Goal: Navigation & Orientation: Find specific page/section

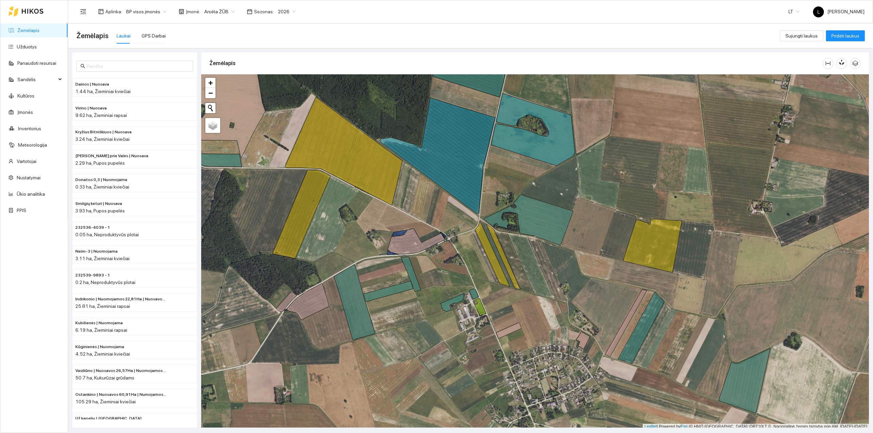
scroll to position [2, 0]
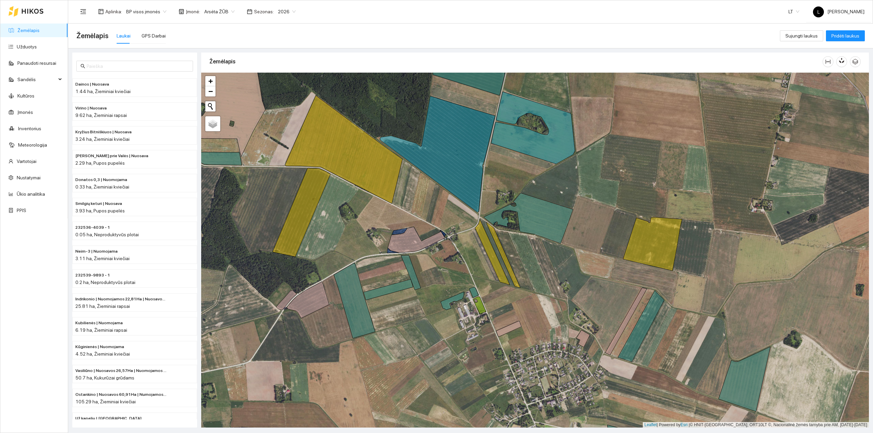
click at [336, 149] on div at bounding box center [535, 250] width 668 height 355
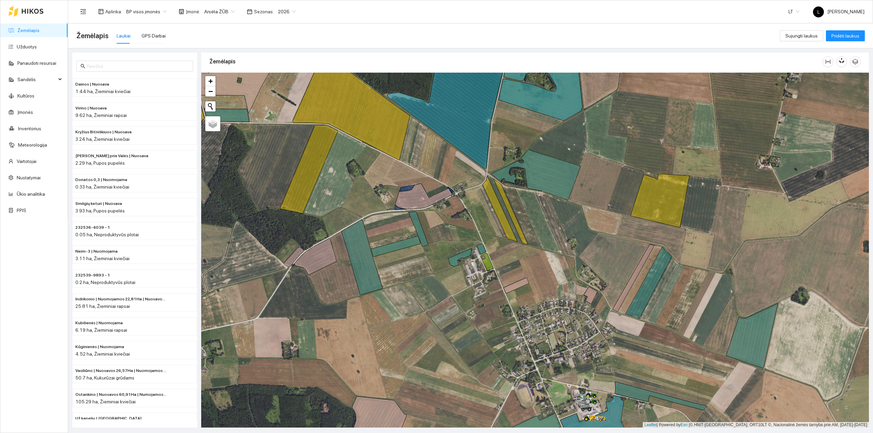
drag, startPoint x: 409, startPoint y: 273, endPoint x: 408, endPoint y: 235, distance: 38.2
click at [408, 235] on div at bounding box center [535, 250] width 668 height 355
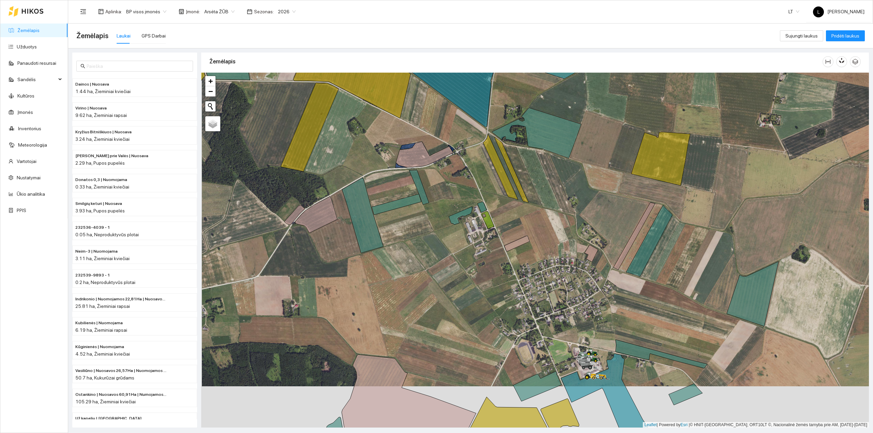
drag, startPoint x: 437, startPoint y: 295, endPoint x: 444, endPoint y: 218, distance: 77.4
click at [444, 219] on div at bounding box center [535, 250] width 668 height 355
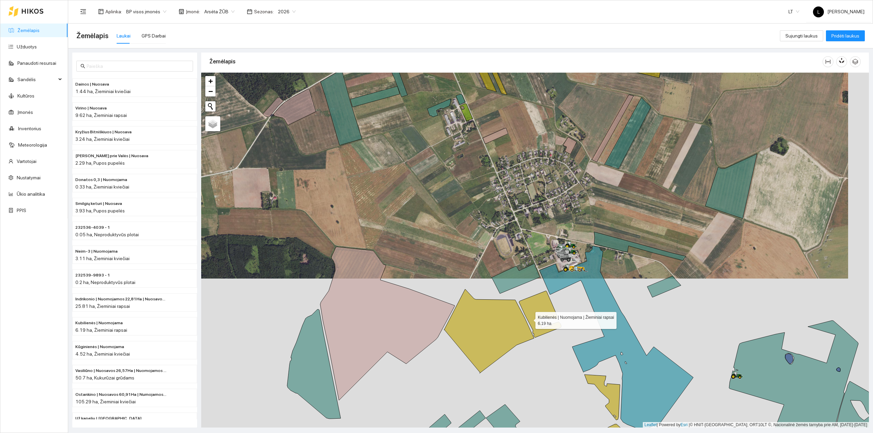
drag, startPoint x: 563, startPoint y: 347, endPoint x: 501, endPoint y: 303, distance: 75.9
click at [519, 303] on icon at bounding box center [540, 314] width 42 height 47
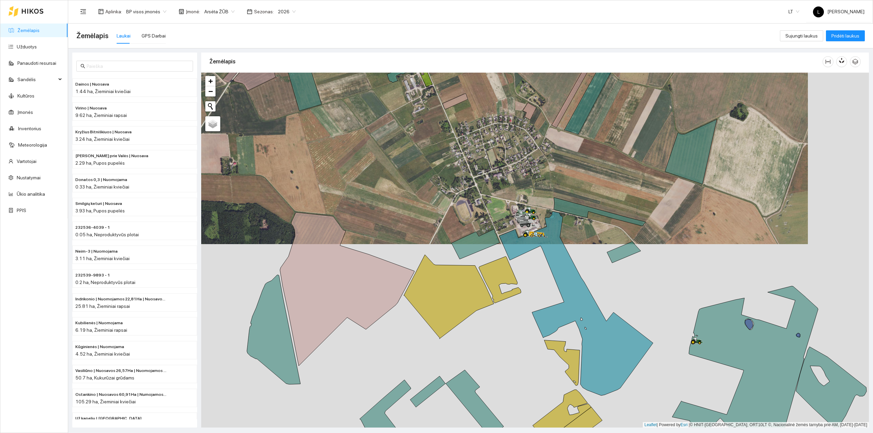
drag, startPoint x: 518, startPoint y: 308, endPoint x: 513, endPoint y: 294, distance: 14.7
click at [512, 291] on div at bounding box center [535, 250] width 668 height 355
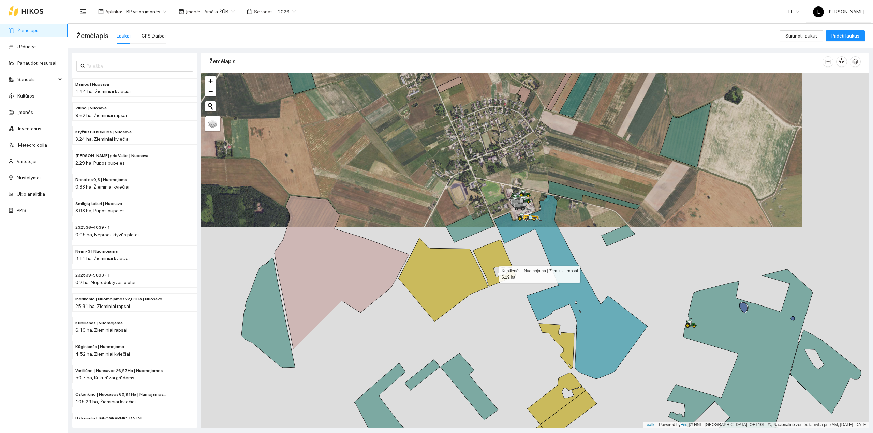
drag, startPoint x: 484, startPoint y: 257, endPoint x: 477, endPoint y: 247, distance: 12.3
click at [478, 247] on icon at bounding box center [494, 263] width 42 height 47
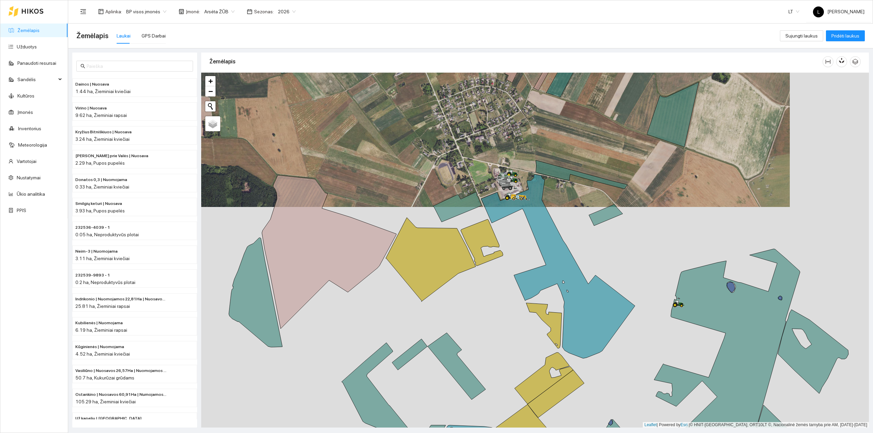
drag, startPoint x: 504, startPoint y: 250, endPoint x: 476, endPoint y: 270, distance: 34.2
click at [477, 269] on div at bounding box center [535, 250] width 668 height 355
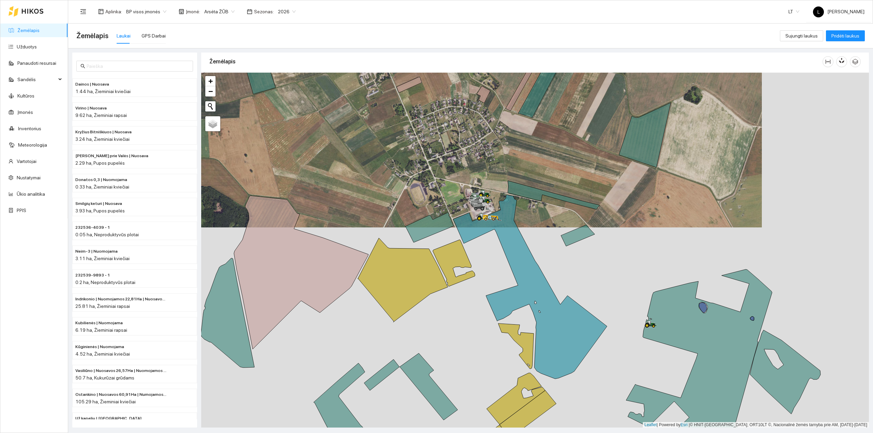
drag, startPoint x: 502, startPoint y: 272, endPoint x: 505, endPoint y: 292, distance: 20.6
click at [505, 292] on div at bounding box center [535, 250] width 668 height 355
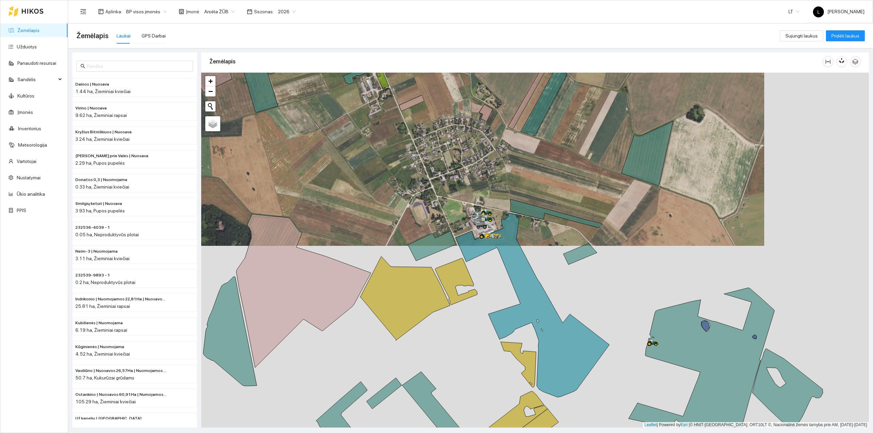
drag, startPoint x: 597, startPoint y: 305, endPoint x: 592, endPoint y: 281, distance: 24.0
click at [592, 281] on div at bounding box center [535, 250] width 668 height 355
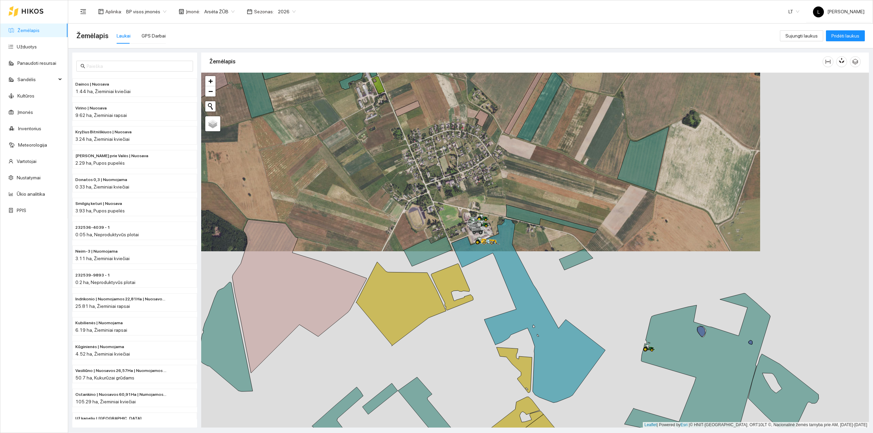
drag, startPoint x: 590, startPoint y: 280, endPoint x: 584, endPoint y: 298, distance: 19.1
click at [590, 309] on div at bounding box center [535, 250] width 668 height 355
click at [25, 28] on link "Žemėlapis" at bounding box center [28, 30] width 22 height 5
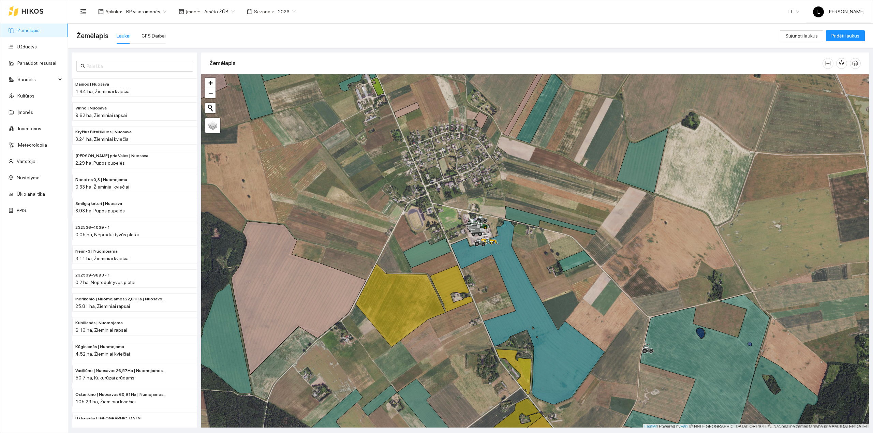
scroll to position [2, 0]
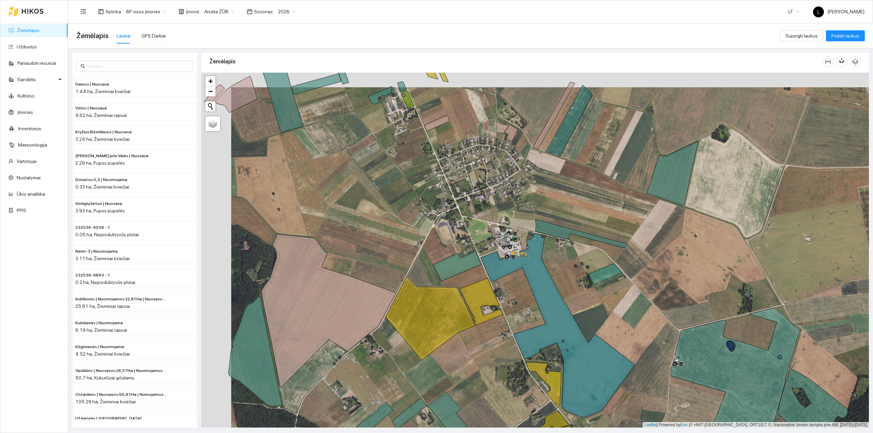
drag, startPoint x: 546, startPoint y: 262, endPoint x: 573, endPoint y: 279, distance: 32.0
click at [573, 278] on div at bounding box center [535, 250] width 668 height 355
